Goal: Information Seeking & Learning: Learn about a topic

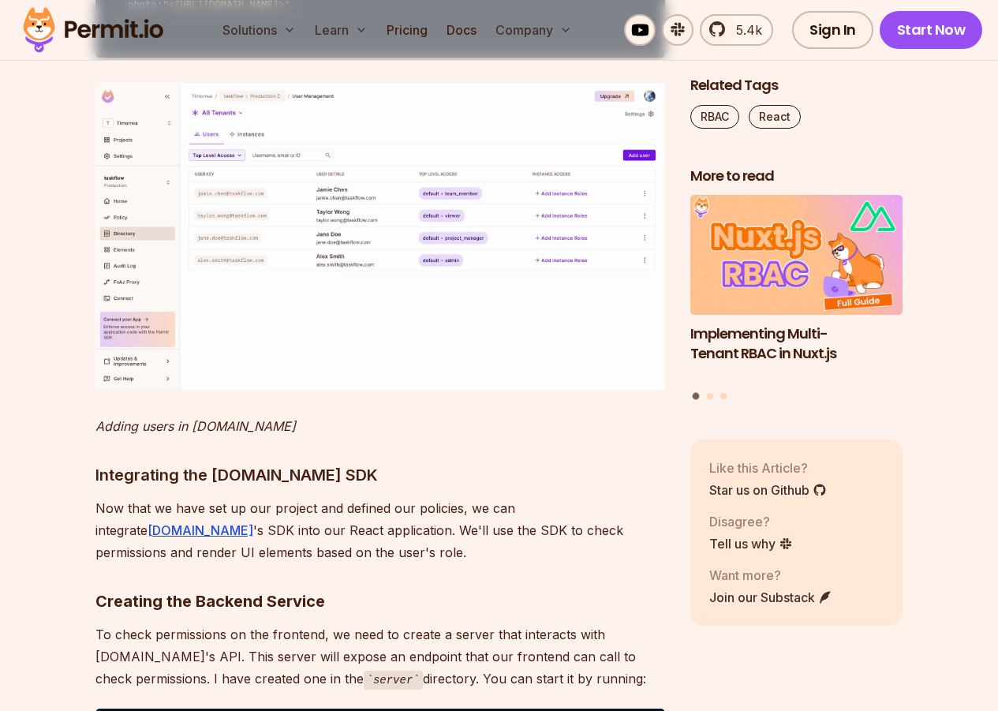
click at [997, 304] on html "🤍 agent.security - Permit's New Platform for Enterprise-Grade AI Agent Security…" at bounding box center [499, 722] width 998 height 18757
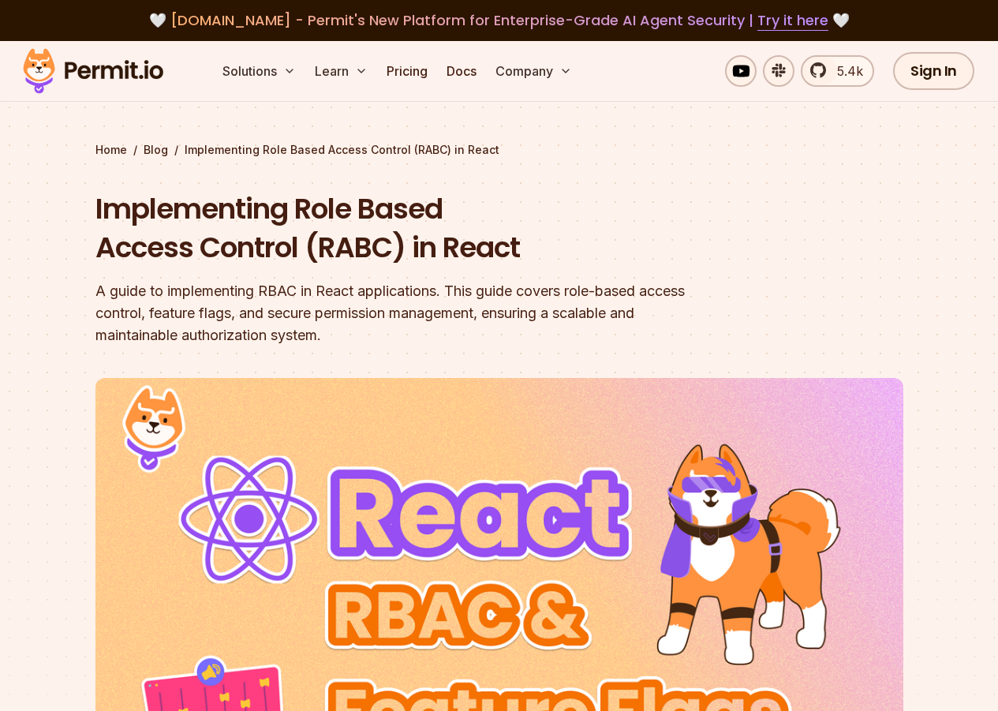
scroll to position [237, 0]
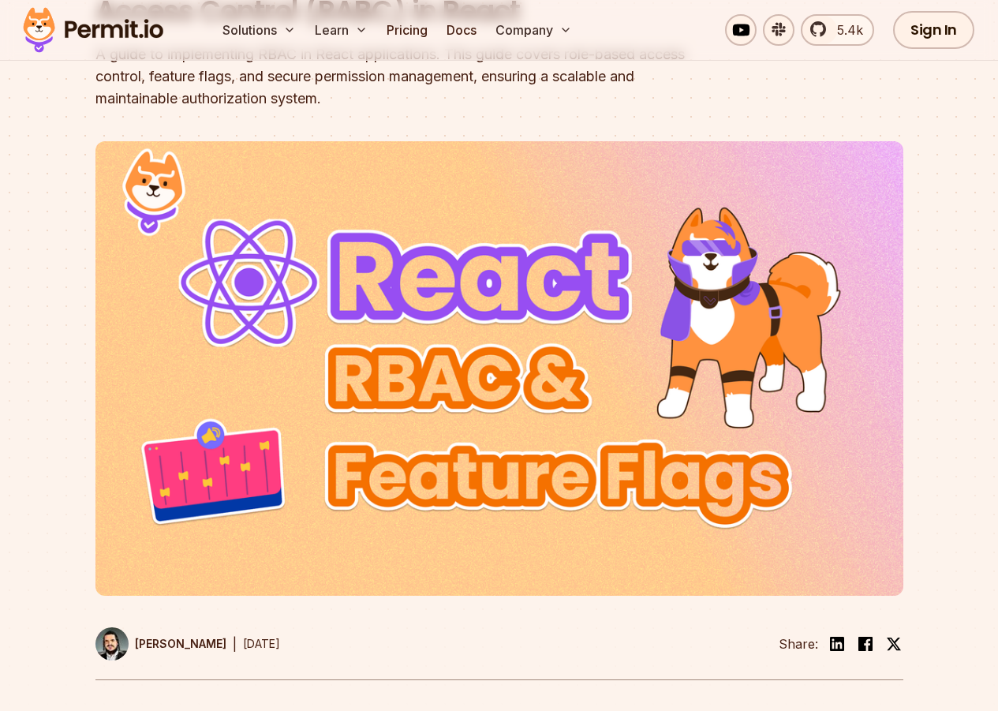
click at [443, 407] on img at bounding box center [499, 368] width 808 height 454
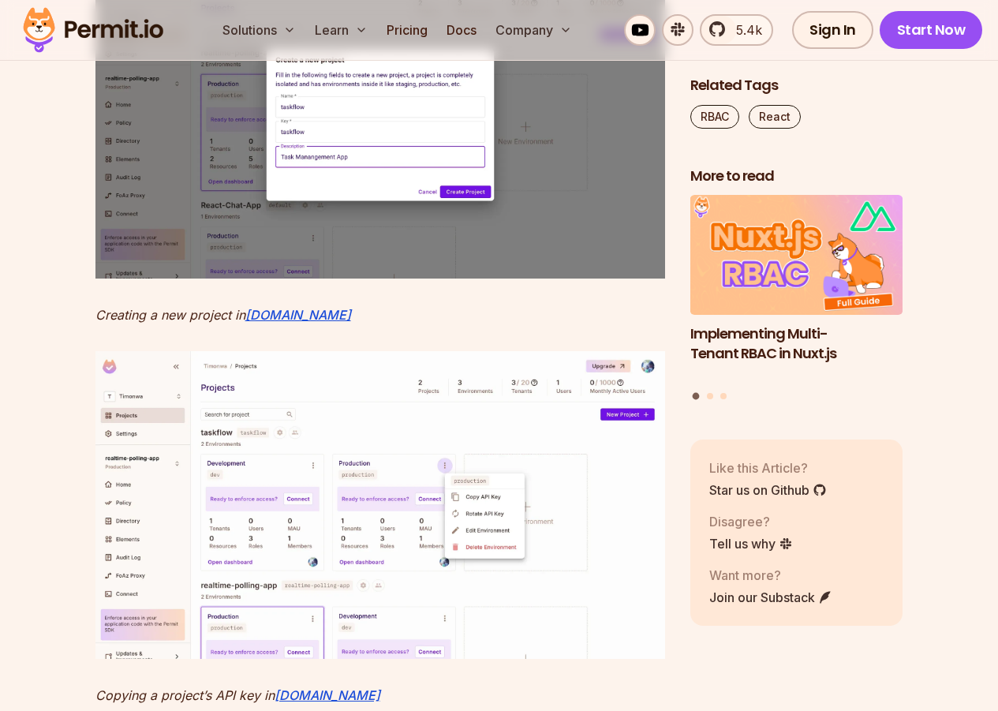
scroll to position [5601, 0]
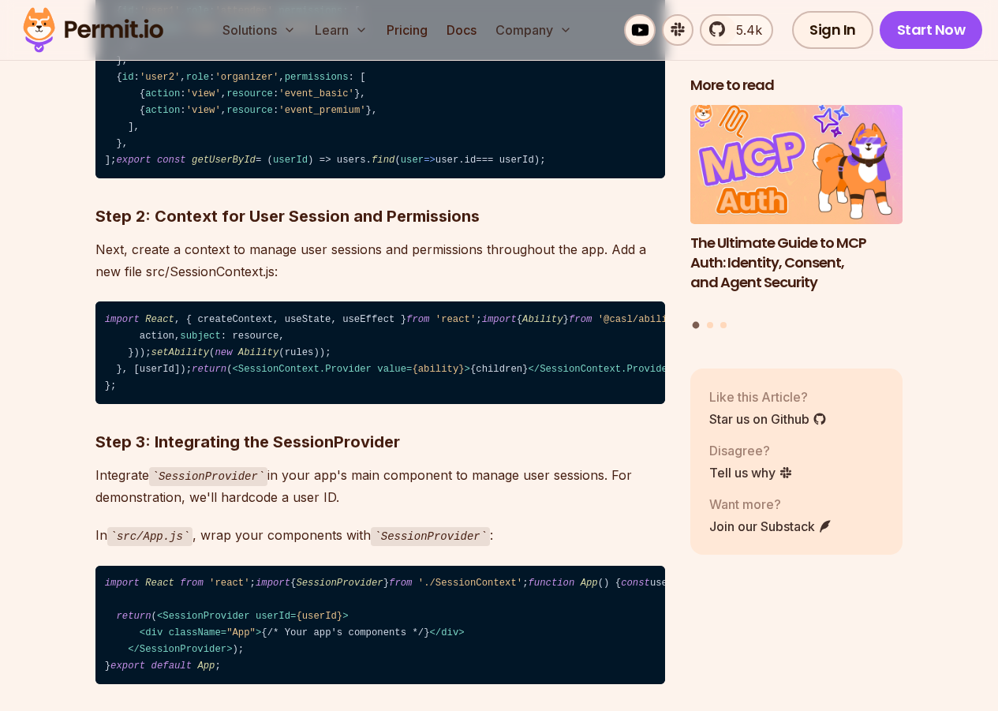
scroll to position [2603, 0]
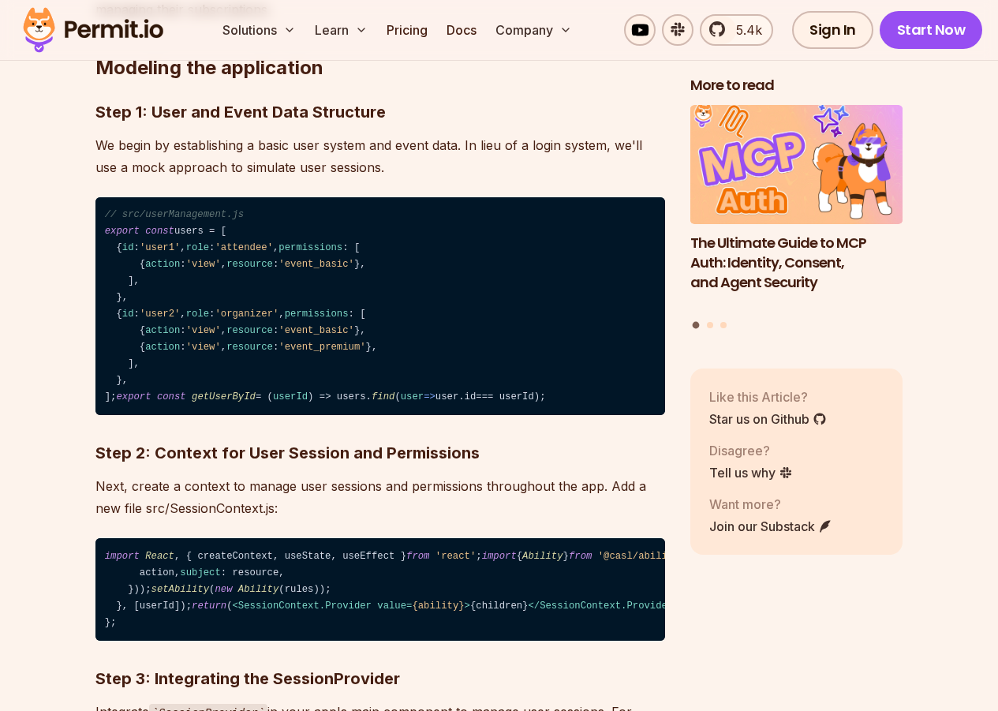
click at [187, 277] on code "// src/userManagement.js export const users = [ { id : 'user1' , role : 'attend…" at bounding box center [380, 306] width 570 height 219
drag, startPoint x: 144, startPoint y: 285, endPoint x: 398, endPoint y: 285, distance: 254.8
click at [398, 285] on code "// src/userManagement.js export const users = [ { id : 'user1' , role : 'attend…" at bounding box center [380, 306] width 570 height 219
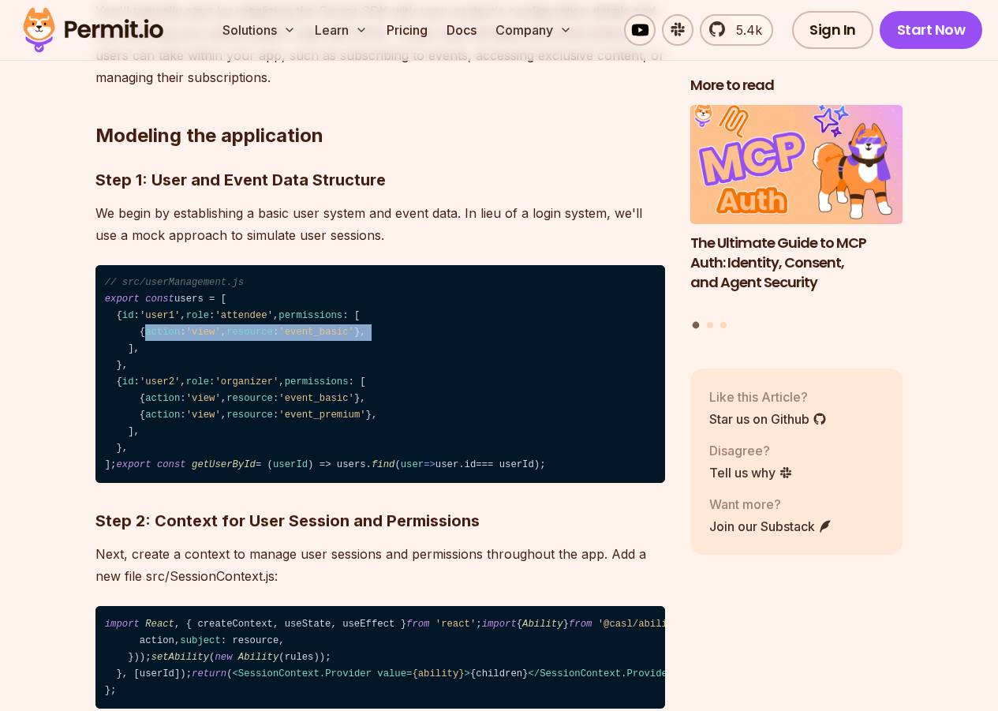
scroll to position [1785, 0]
